Goal: Register for event/course

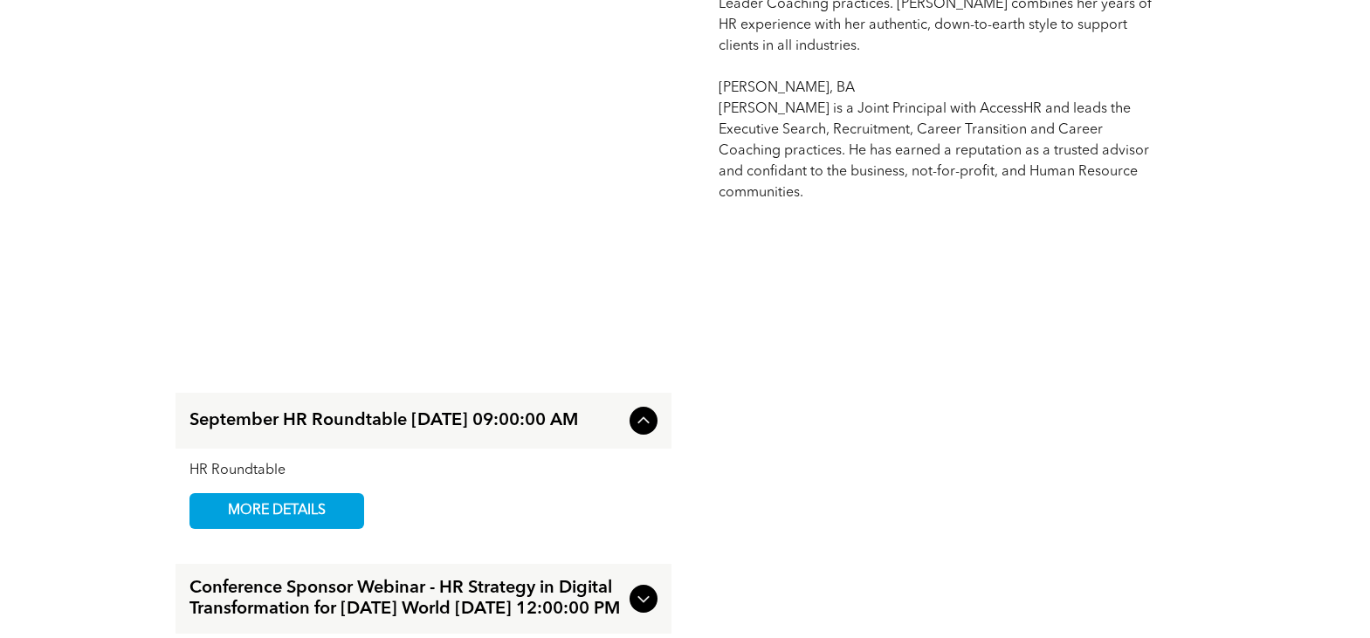
scroll to position [2295, 0]
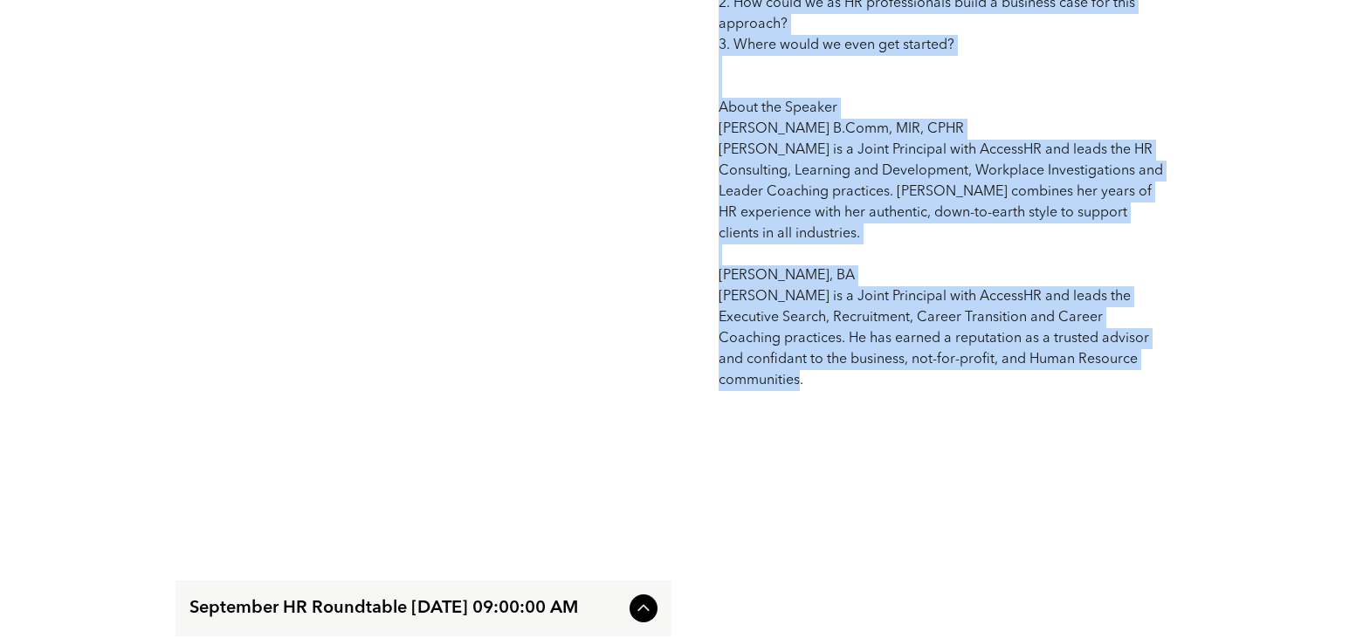
drag, startPoint x: 721, startPoint y: 200, endPoint x: 1035, endPoint y: 345, distance: 346.0
copy span "Loremipsum: Dolor, Sitam, con Adipis ELI: # 5 (Sedd eiusmodtempo in utlaboreet …"
